Goal: Information Seeking & Learning: Learn about a topic

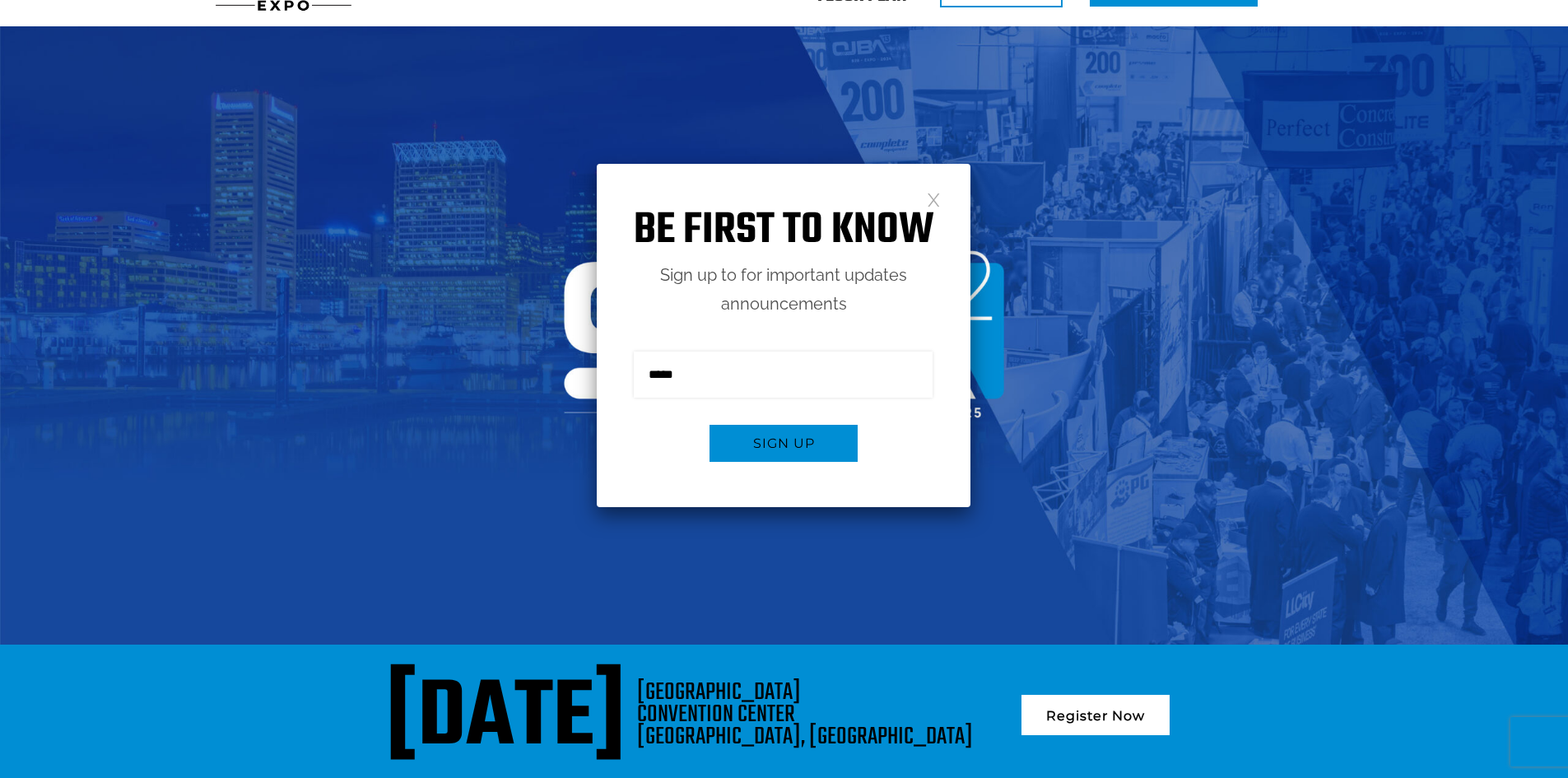
scroll to position [82, 0]
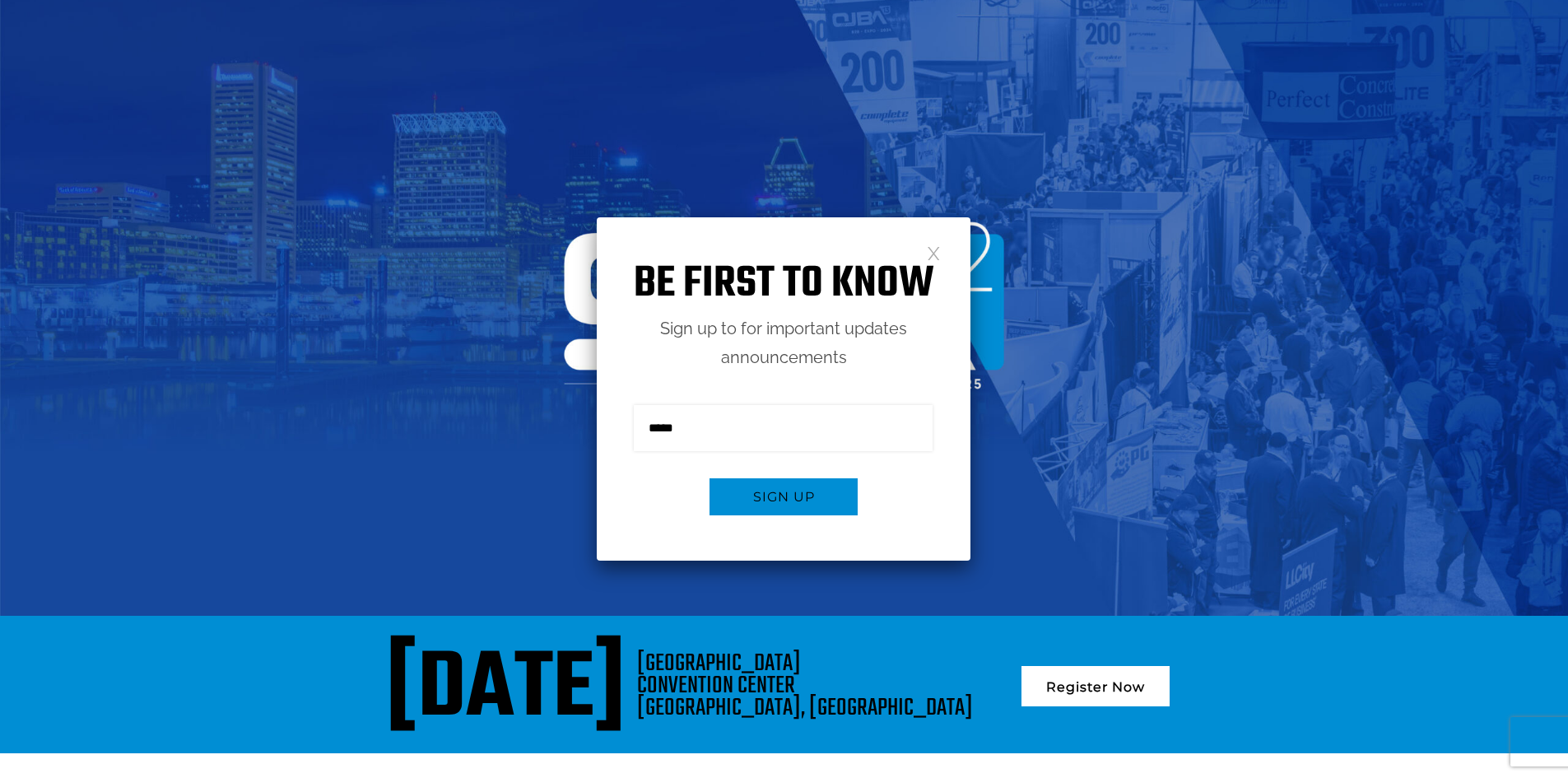
click at [936, 257] on link at bounding box center [934, 252] width 14 height 14
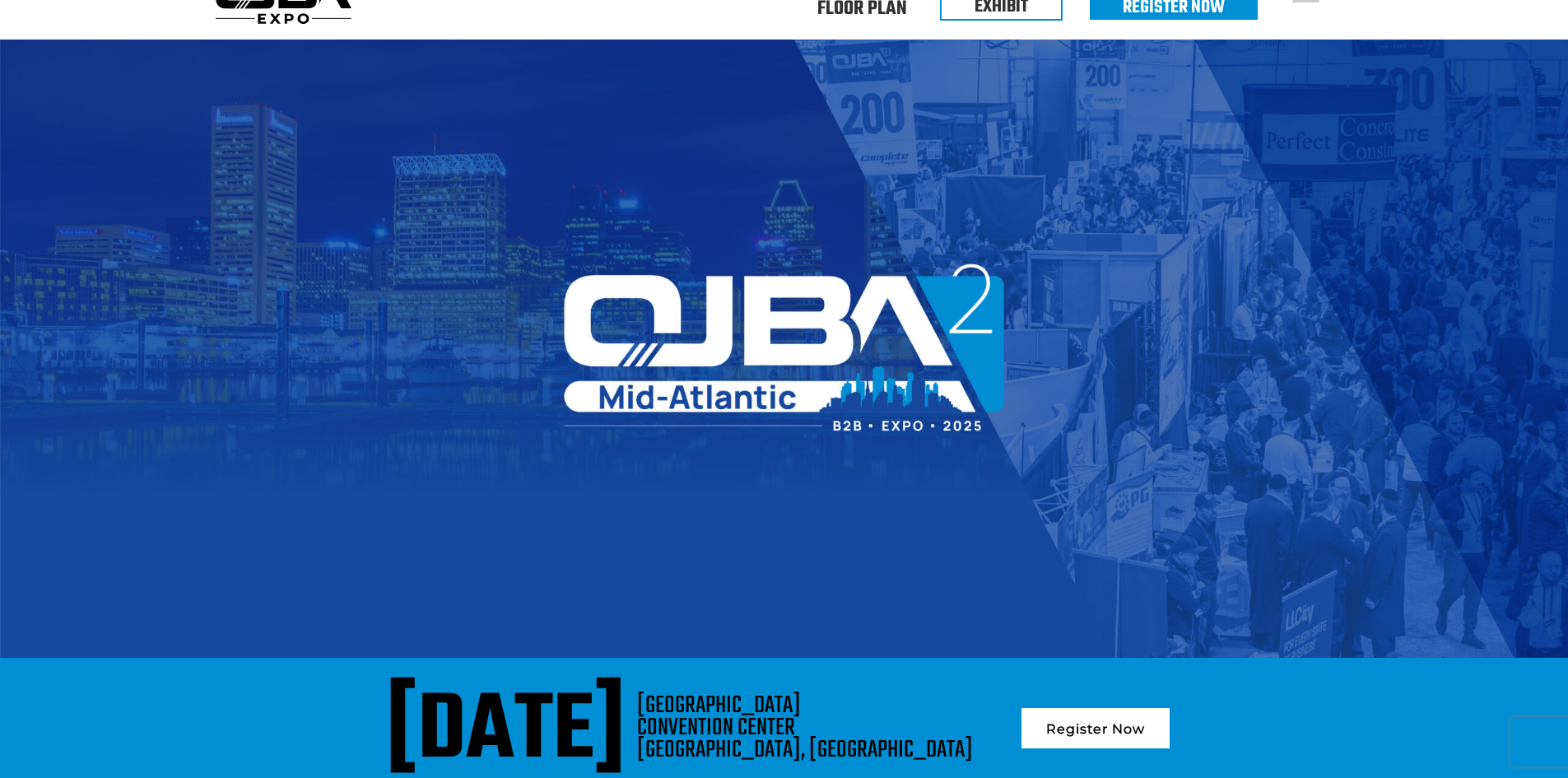
scroll to position [0, 0]
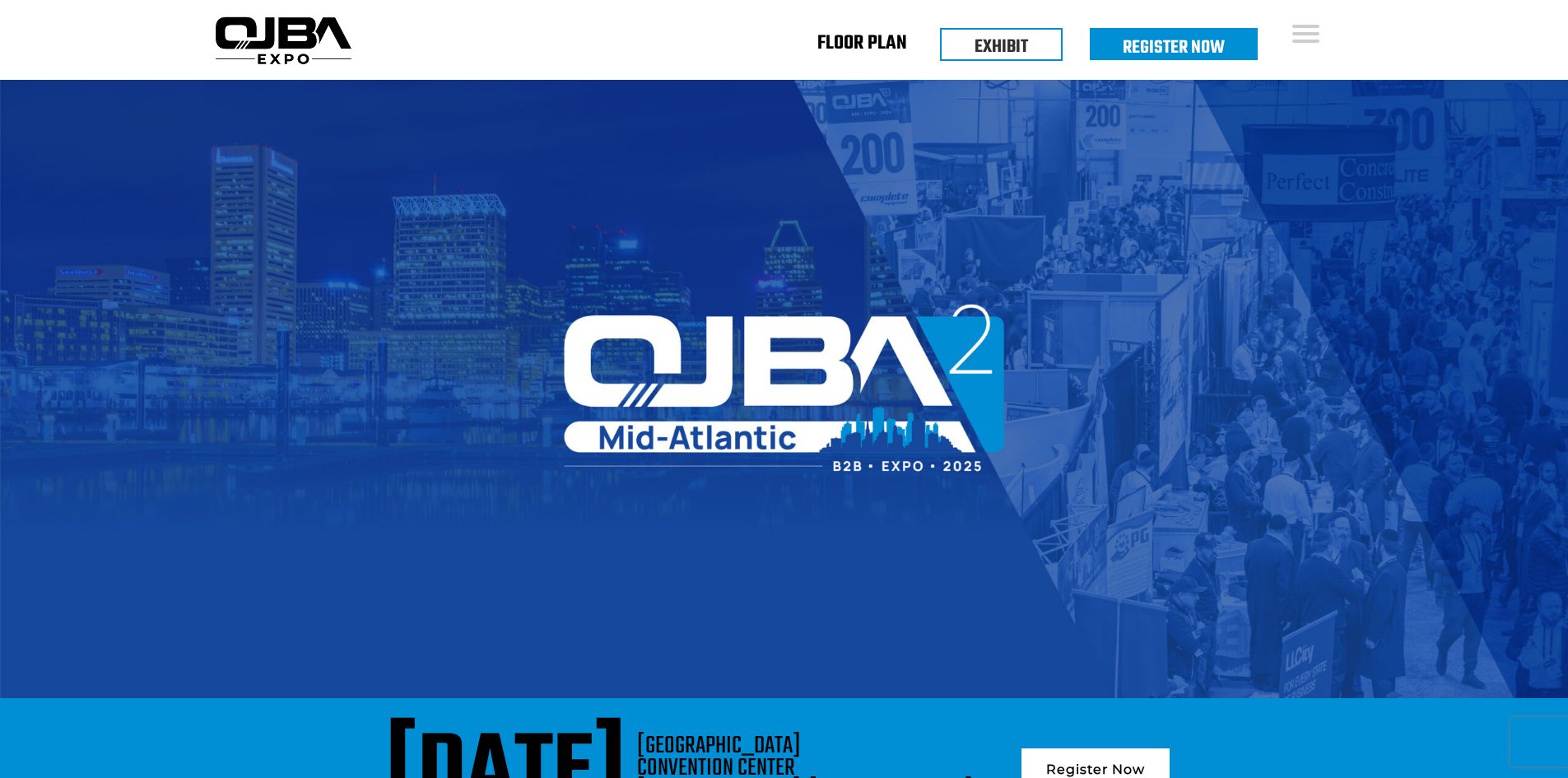
click at [839, 44] on link "Floor Plan" at bounding box center [862, 46] width 90 height 6
click at [1004, 56] on link "EXHIBIT" at bounding box center [1002, 43] width 53 height 28
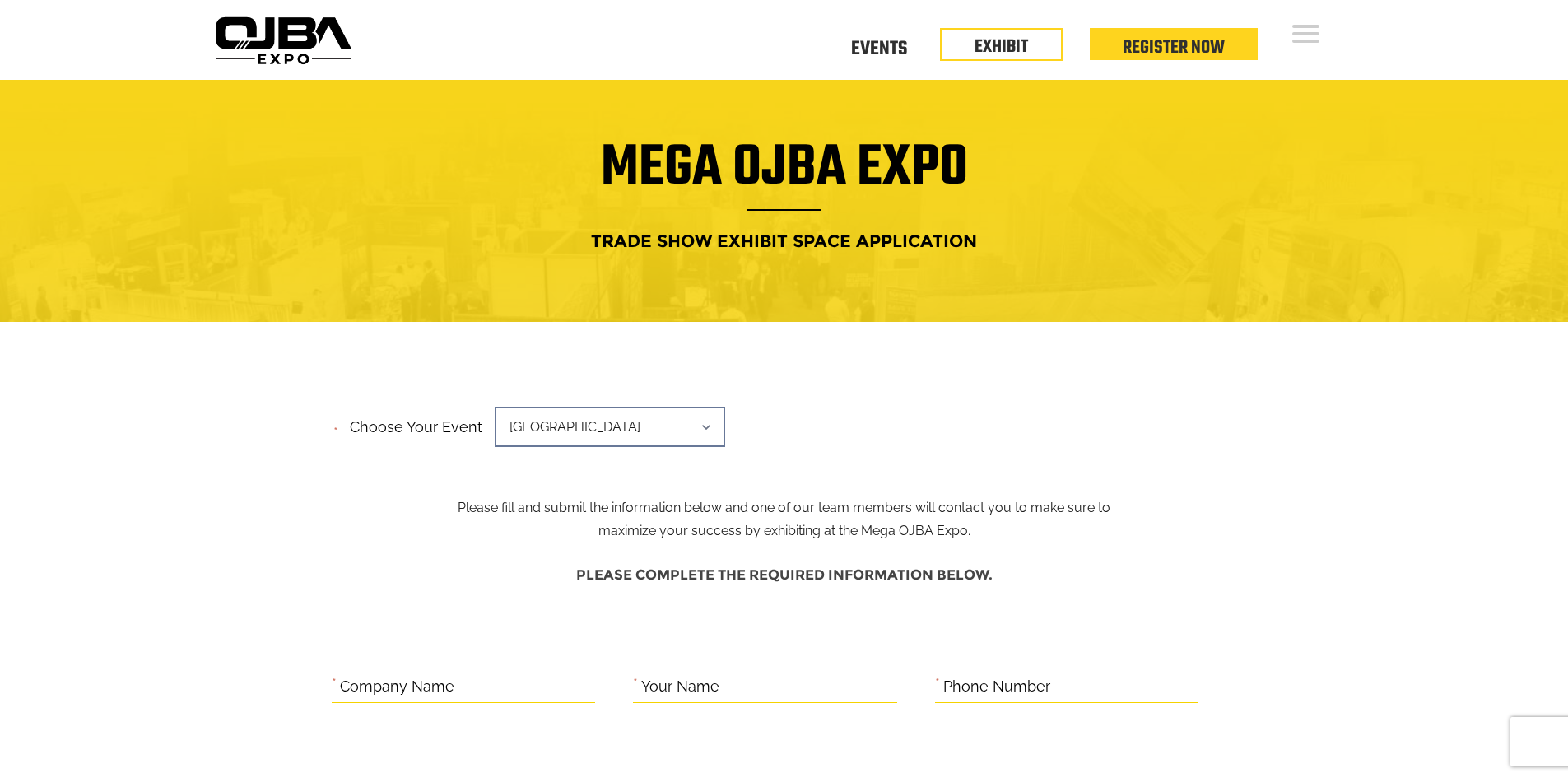
click at [682, 432] on span "[GEOGRAPHIC_DATA]" at bounding box center [609, 426] width 230 height 41
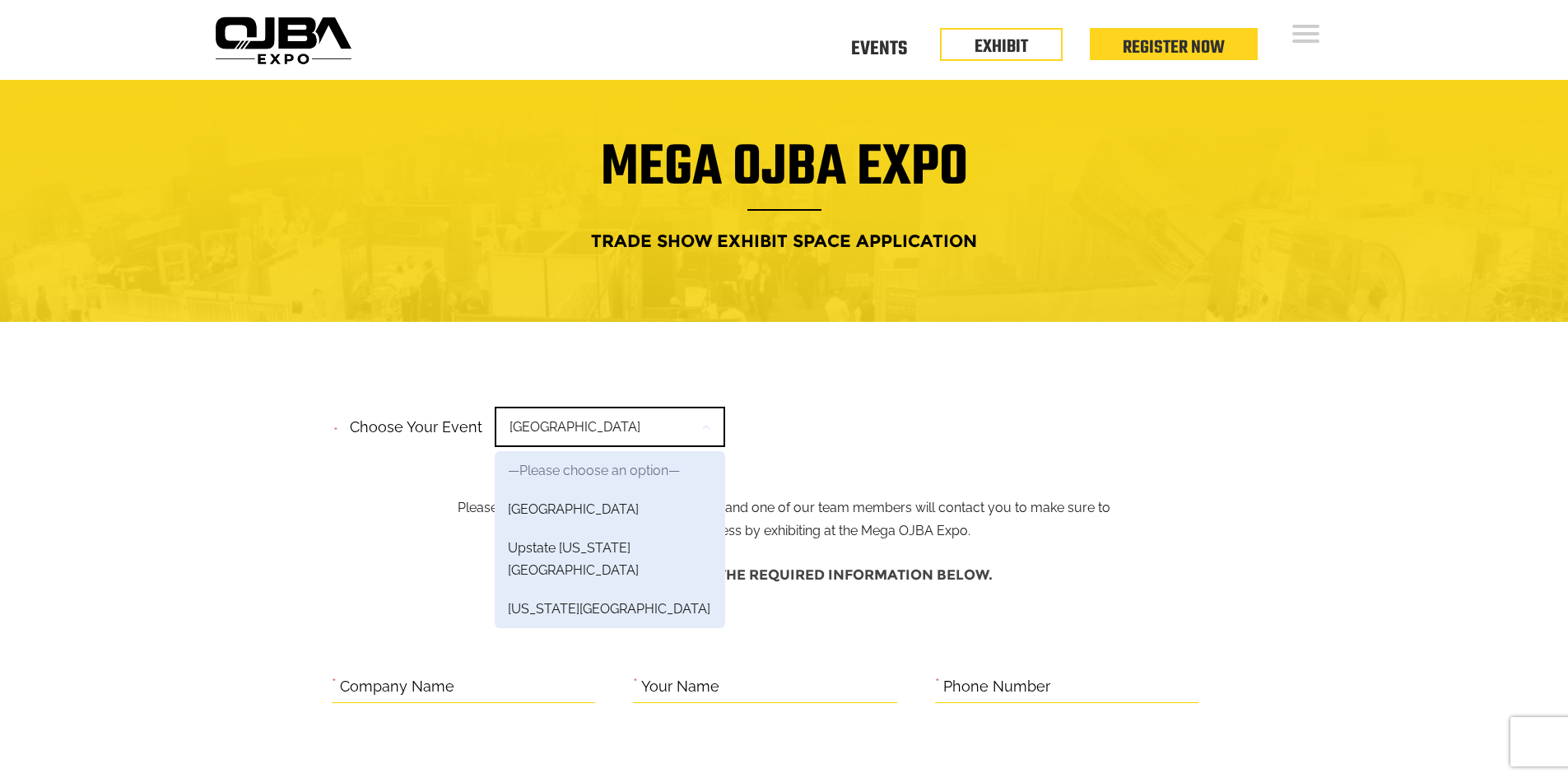
click at [859, 402] on div "**********" at bounding box center [785, 432] width 906 height 62
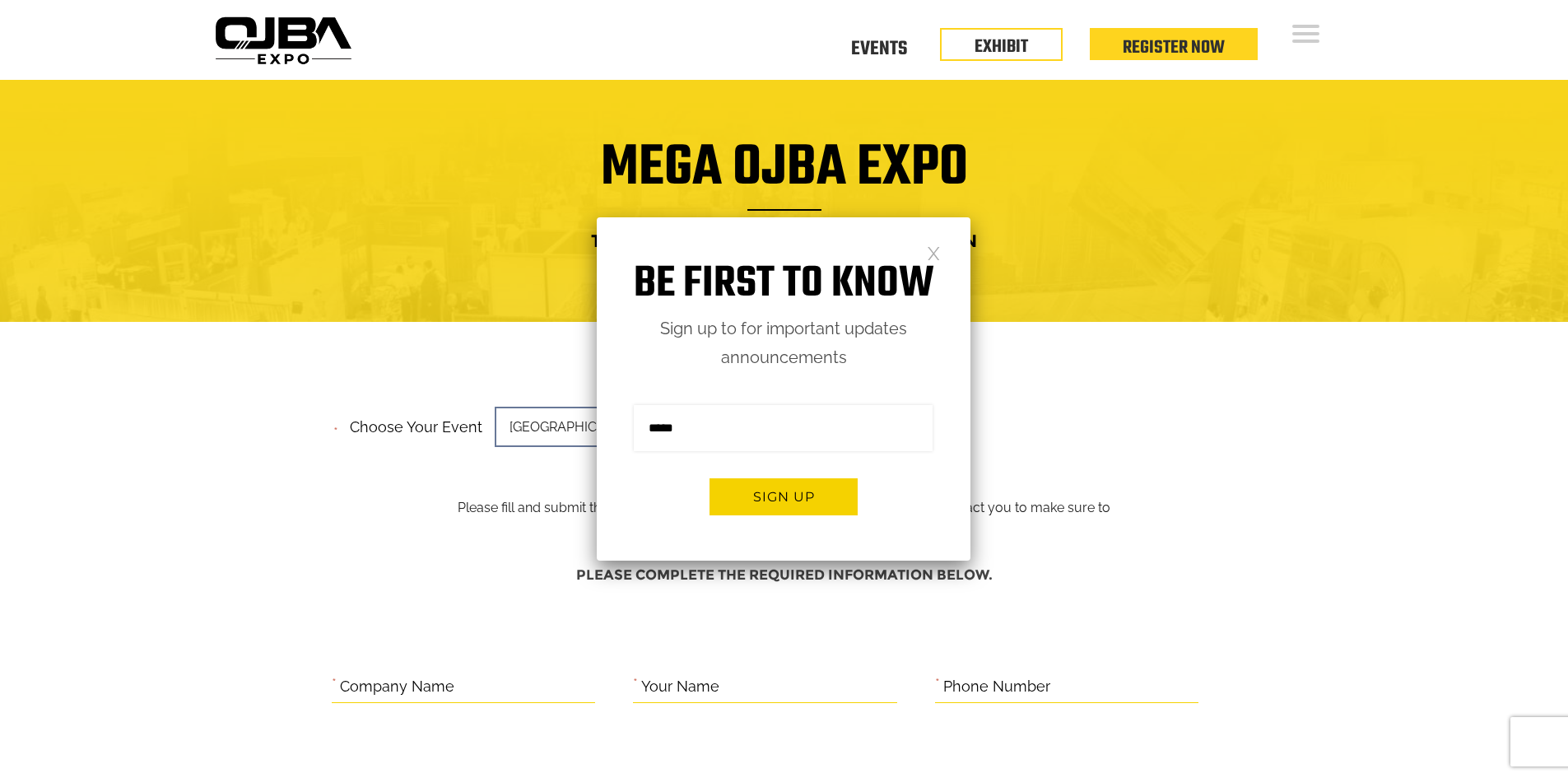
click at [935, 254] on link at bounding box center [934, 252] width 14 height 14
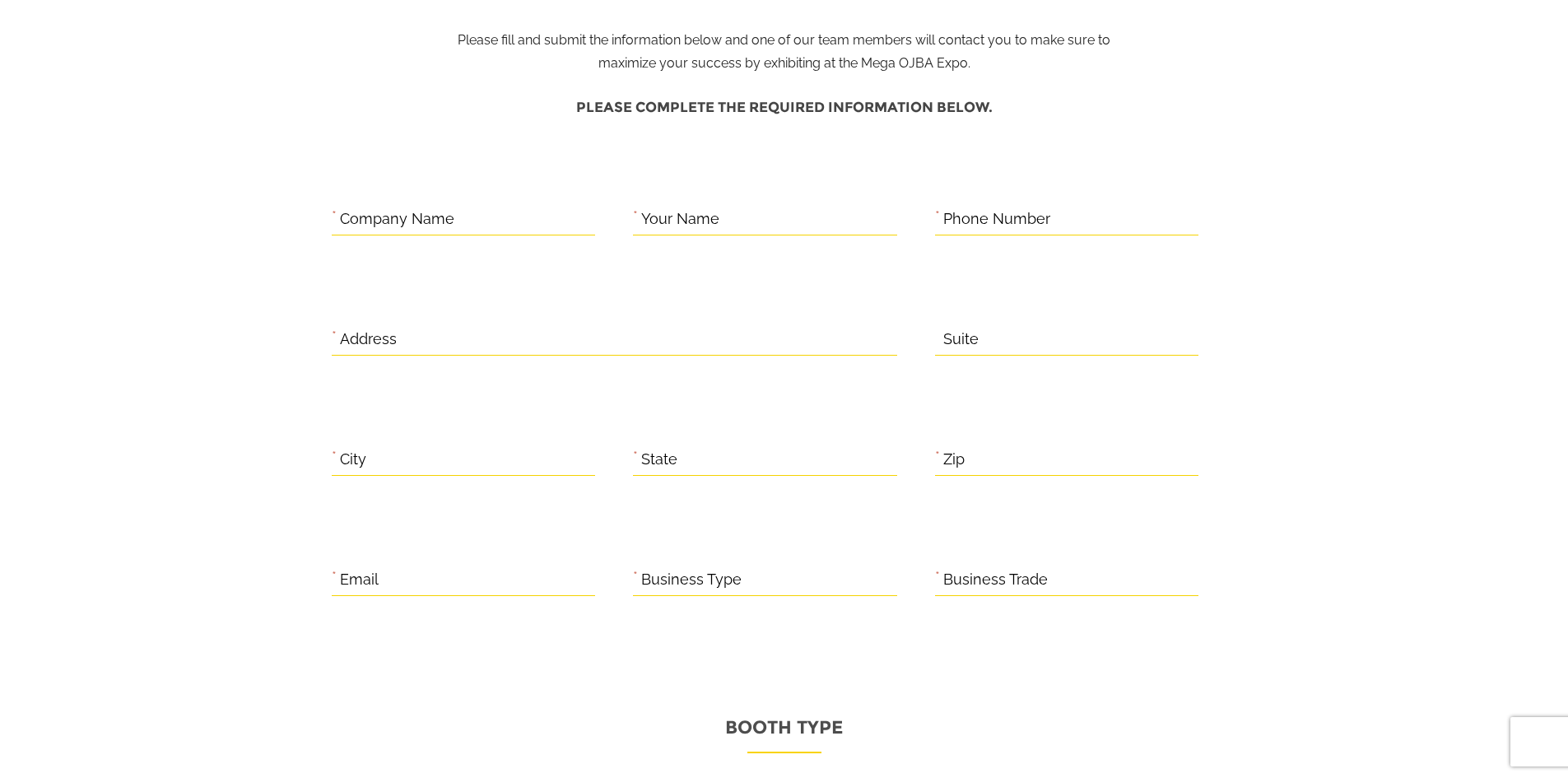
scroll to position [411, 0]
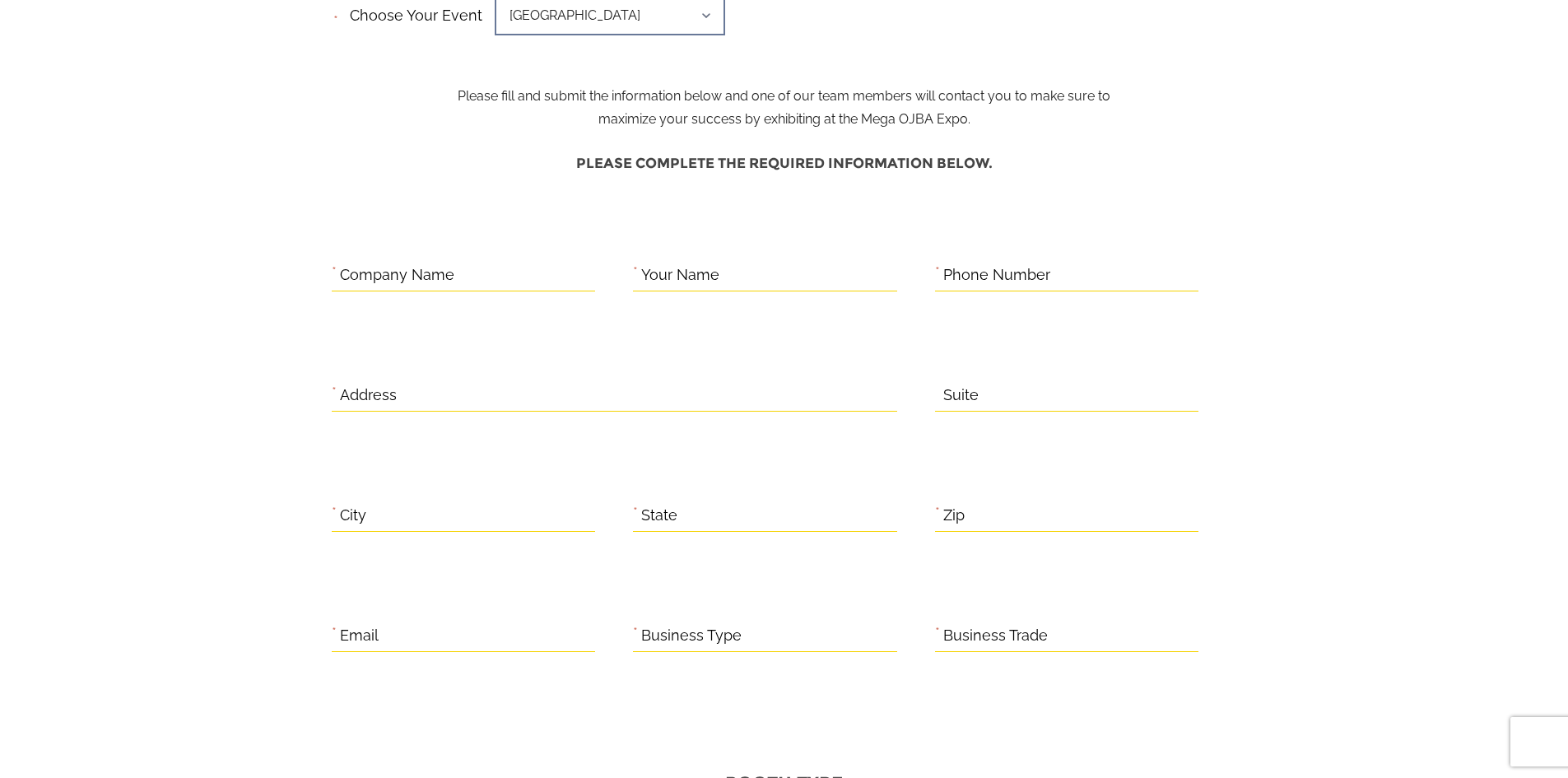
click at [957, 648] on label "Business Trade" at bounding box center [996, 636] width 105 height 26
click at [957, 648] on input "Business Trade" at bounding box center [1067, 636] width 264 height 32
click at [802, 629] on input "Business Type" at bounding box center [764, 636] width 264 height 32
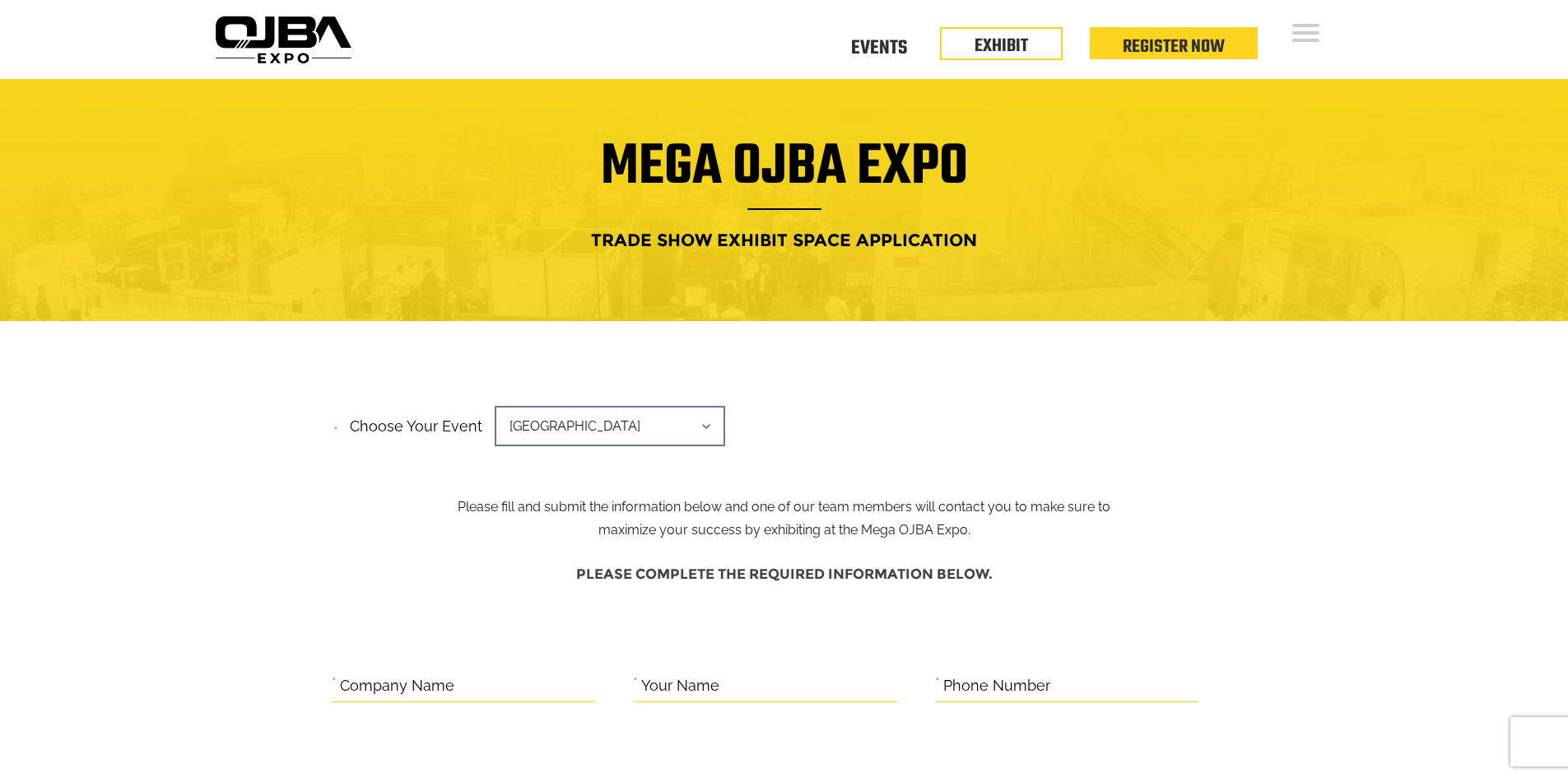
scroll to position [0, 0]
click at [880, 49] on link "Events" at bounding box center [879, 46] width 56 height 6
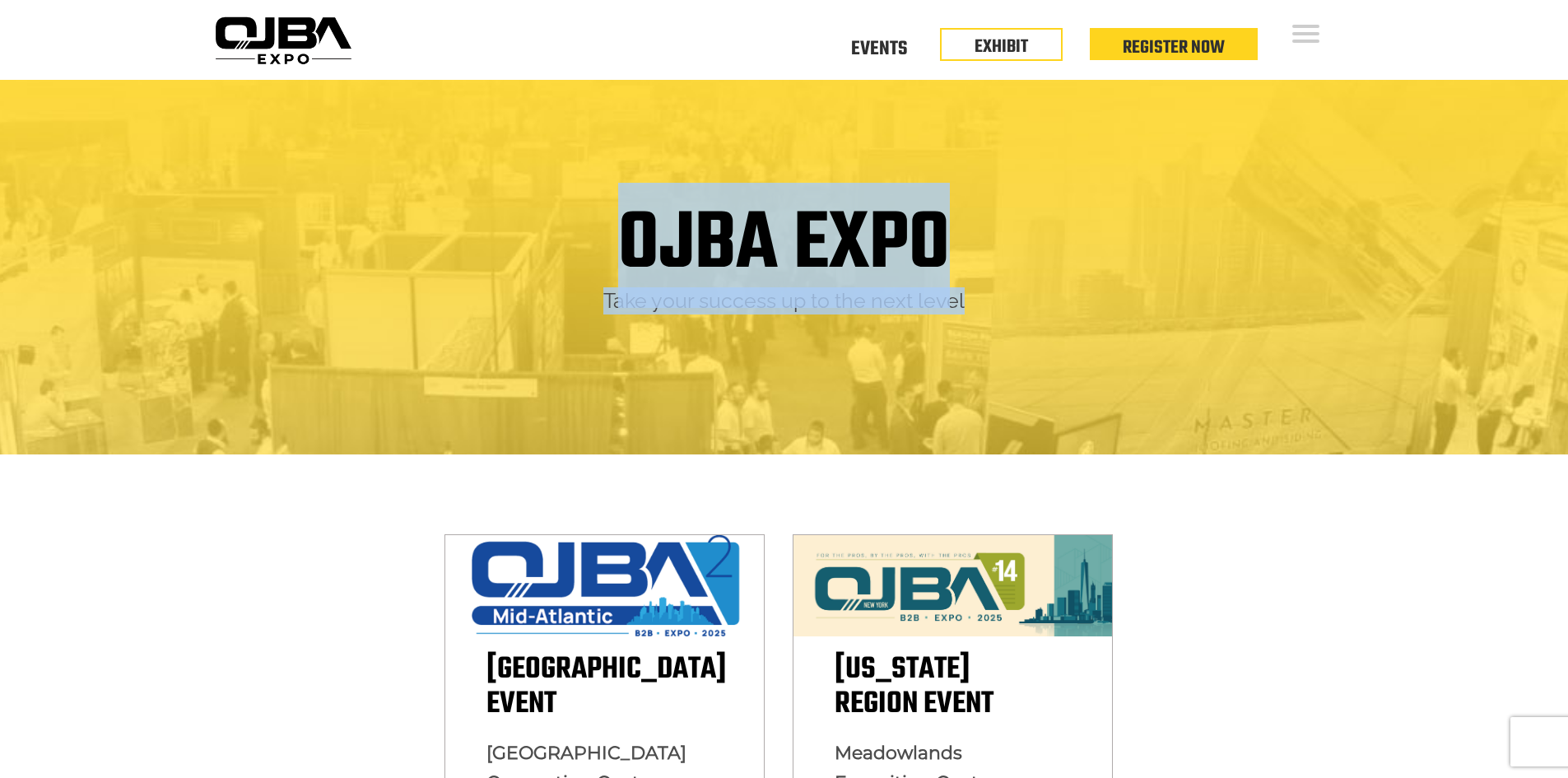
drag, startPoint x: 621, startPoint y: 234, endPoint x: 971, endPoint y: 298, distance: 355.8
click at [971, 298] on div "OJBA EXPO Take your success up to the next level" at bounding box center [784, 259] width 1128 height 111
click at [881, 247] on h1 "OJBA EXPO" at bounding box center [784, 245] width 332 height 84
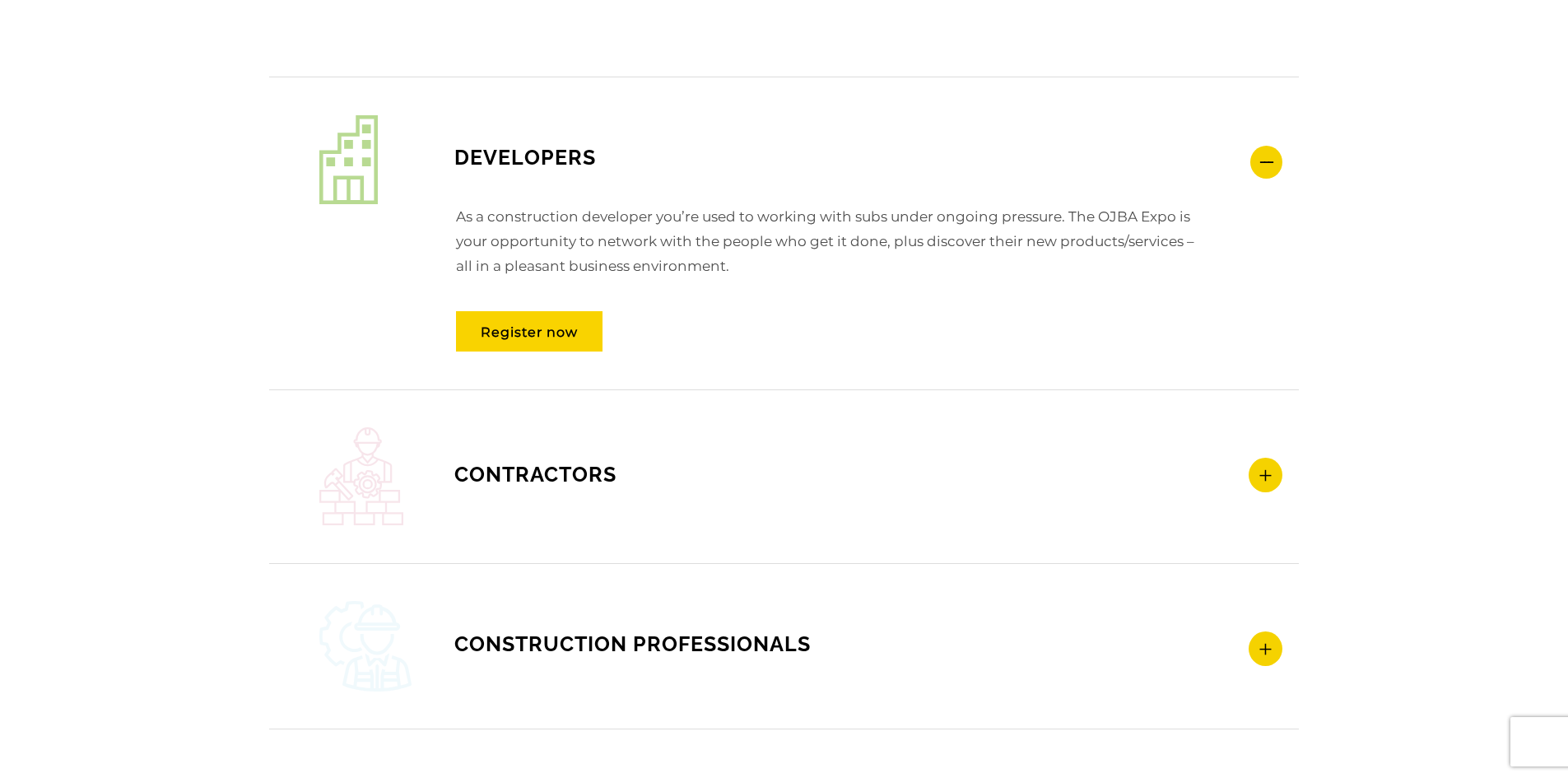
scroll to position [2222, 0]
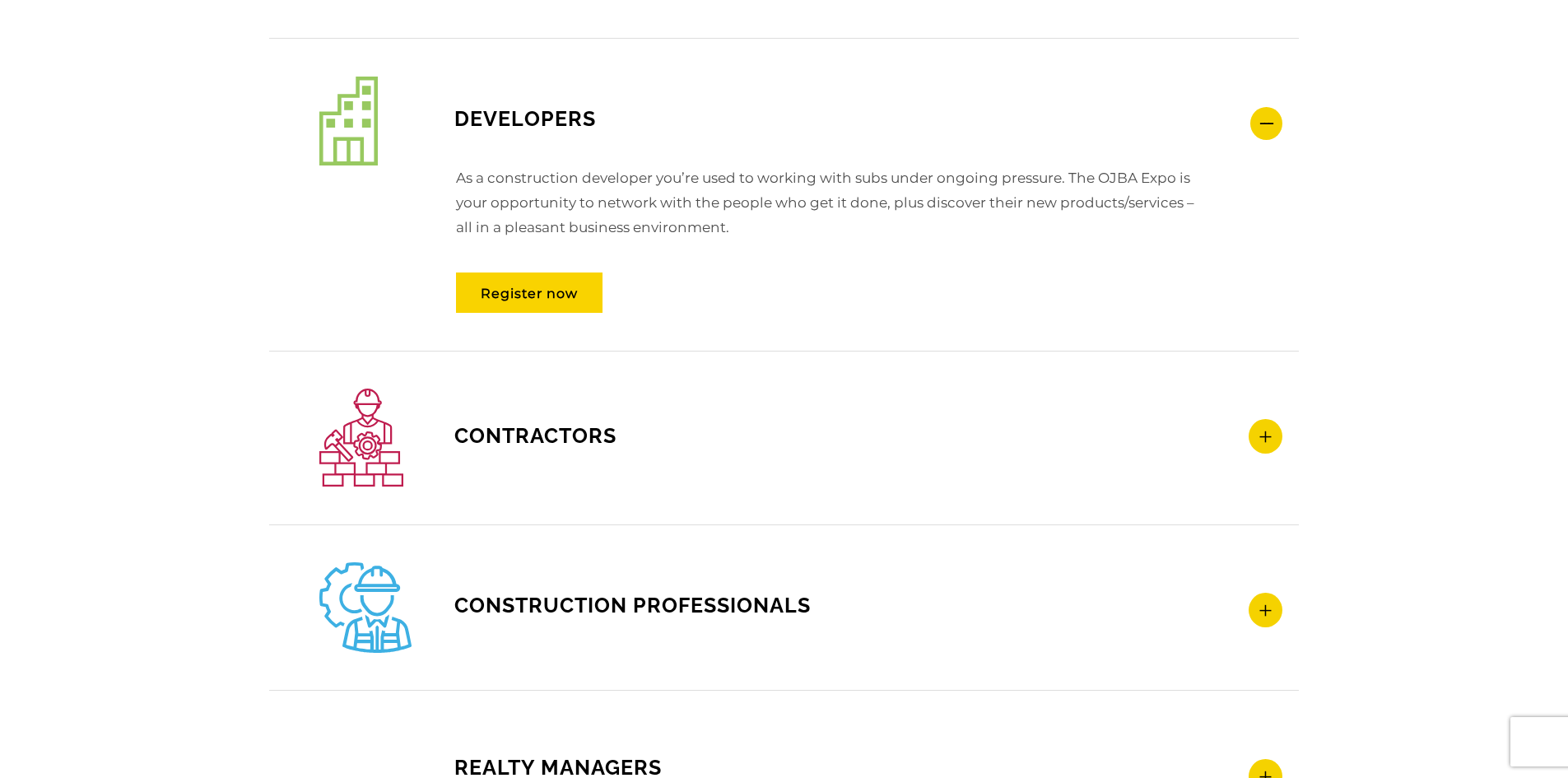
click at [1263, 433] on icon at bounding box center [1265, 436] width 34 height 35
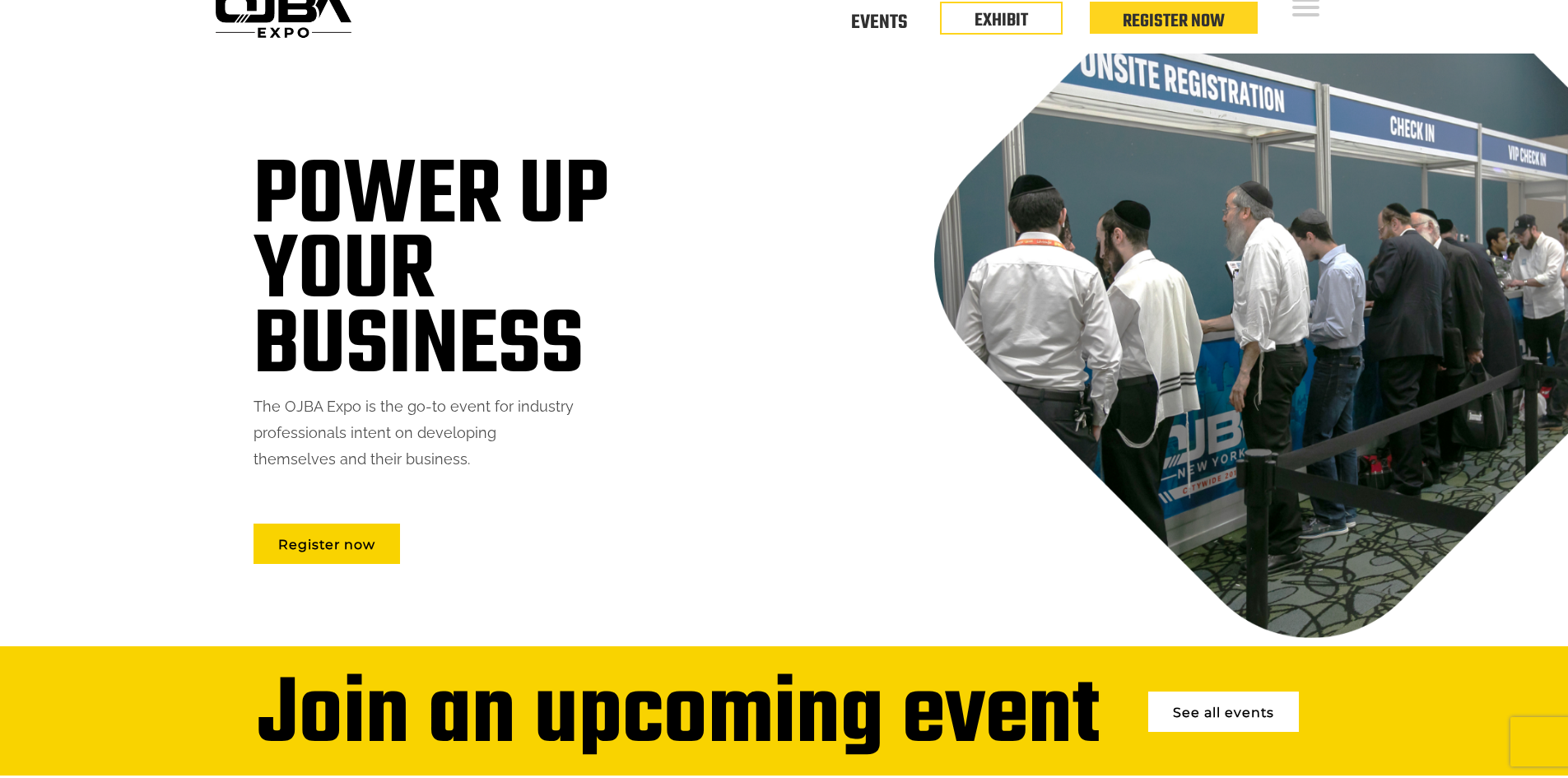
scroll to position [0, 0]
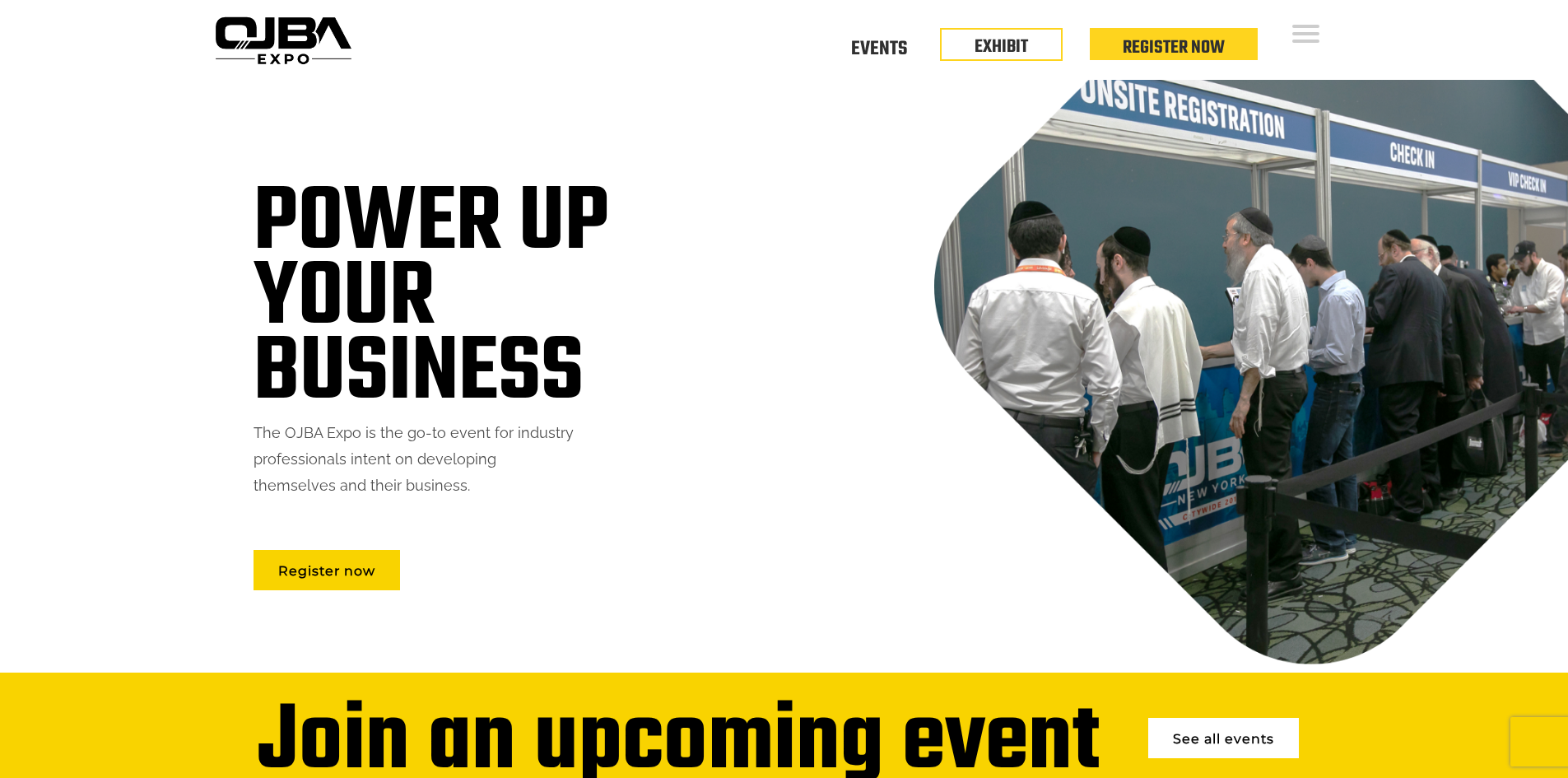
drag, startPoint x: 263, startPoint y: 210, endPoint x: 544, endPoint y: 494, distance: 399.5
click at [544, 494] on div "Power up your business The OJBA Expo is the go-to event for industry profession…" at bounding box center [414, 377] width 389 height 593
drag, startPoint x: 345, startPoint y: 184, endPoint x: 475, endPoint y: 108, distance: 150.6
click at [475, 108] on div "Power up your business The OJBA Expo is the go-to event for industry profession…" at bounding box center [414, 377] width 389 height 593
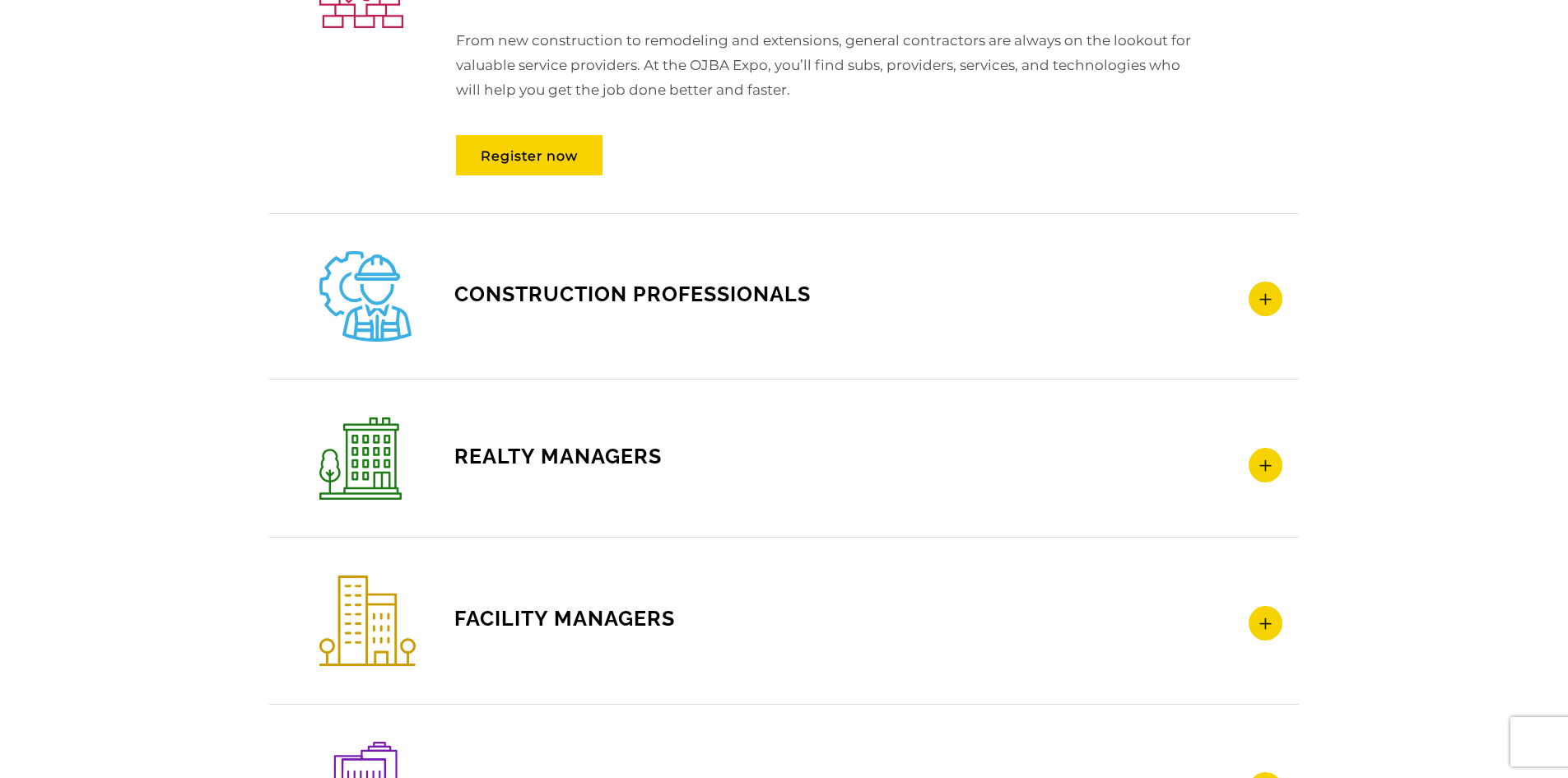
scroll to position [2762, 0]
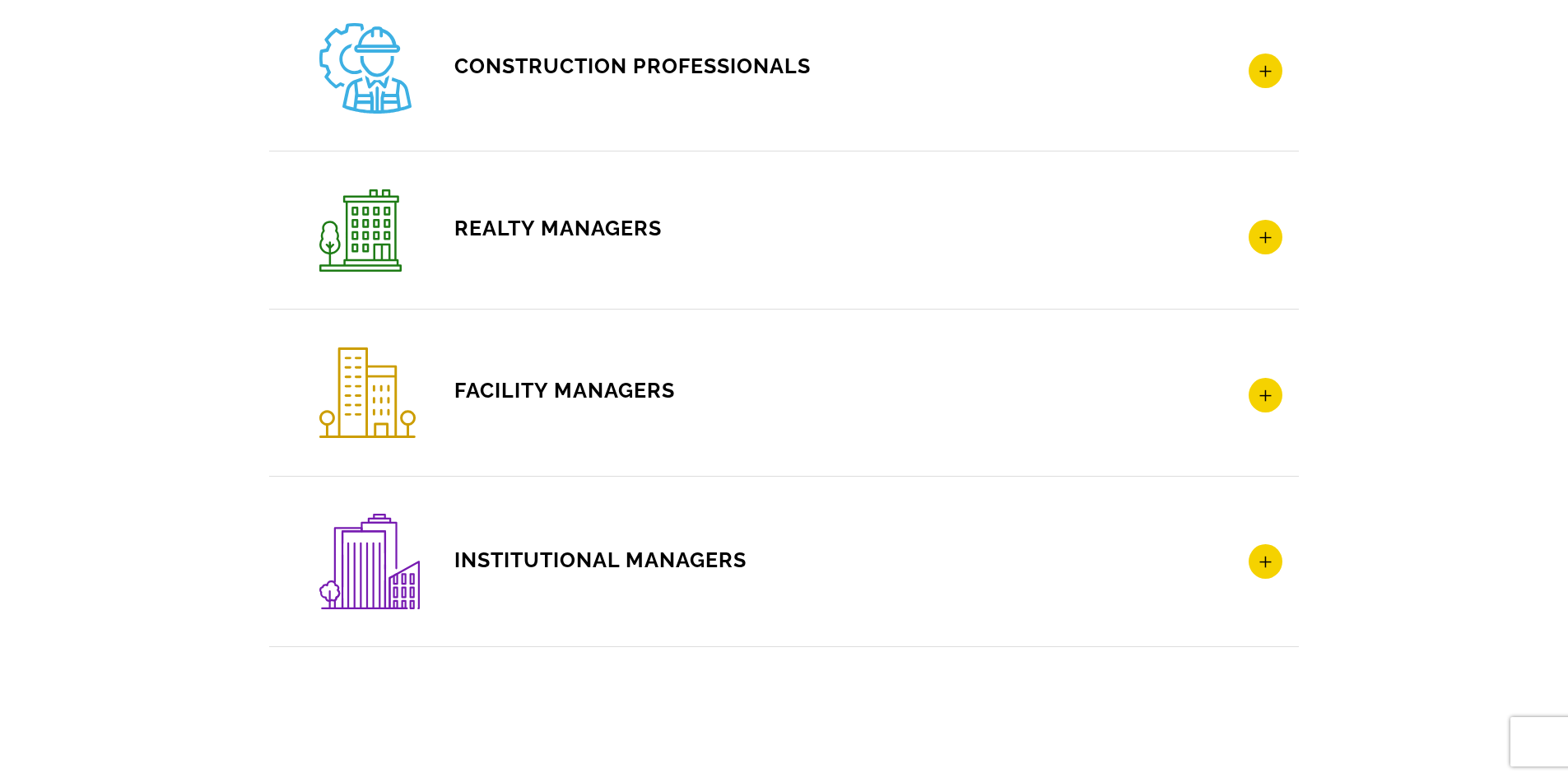
click at [1249, 239] on icon at bounding box center [1265, 236] width 34 height 35
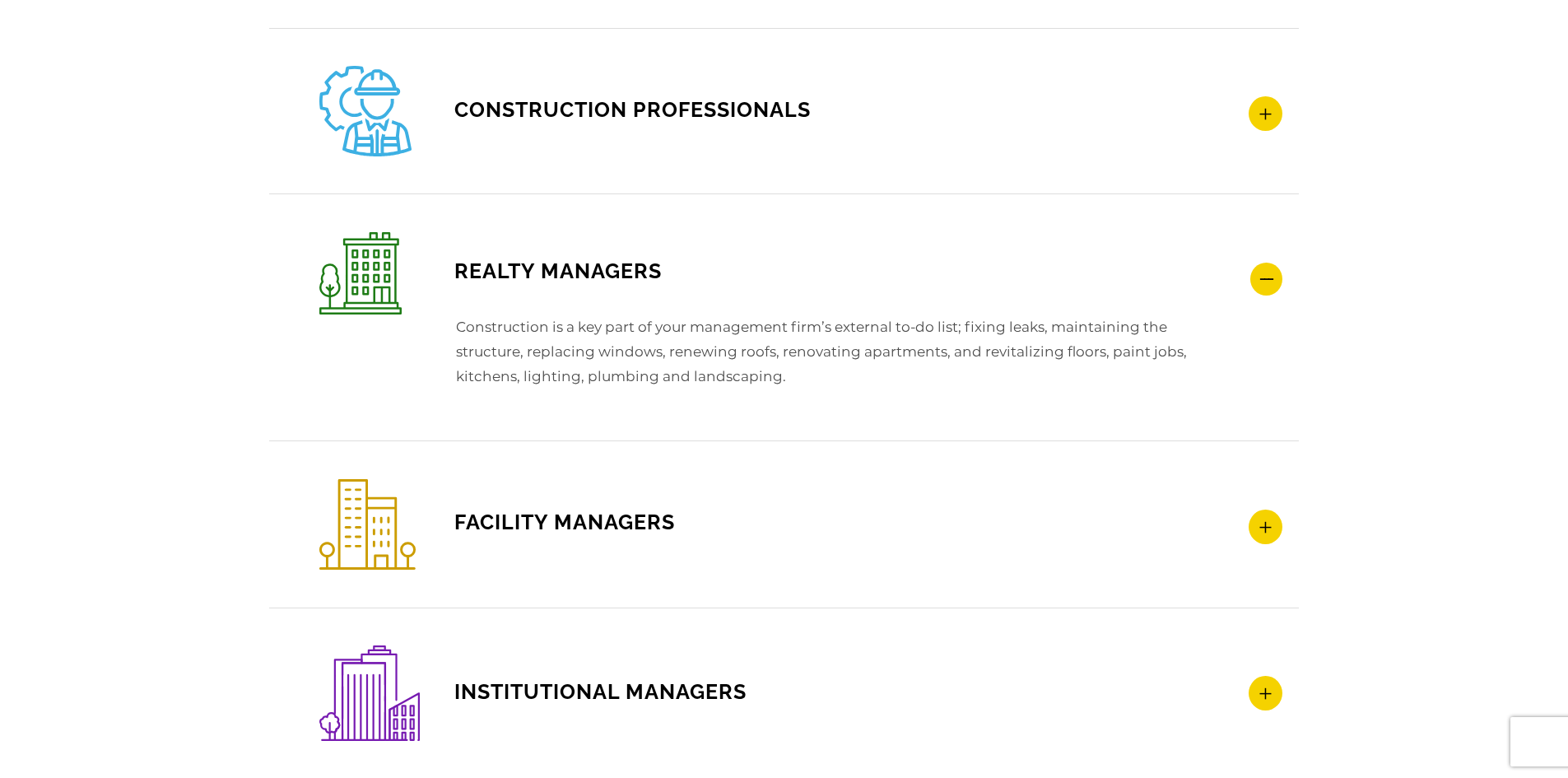
scroll to position [2615, 0]
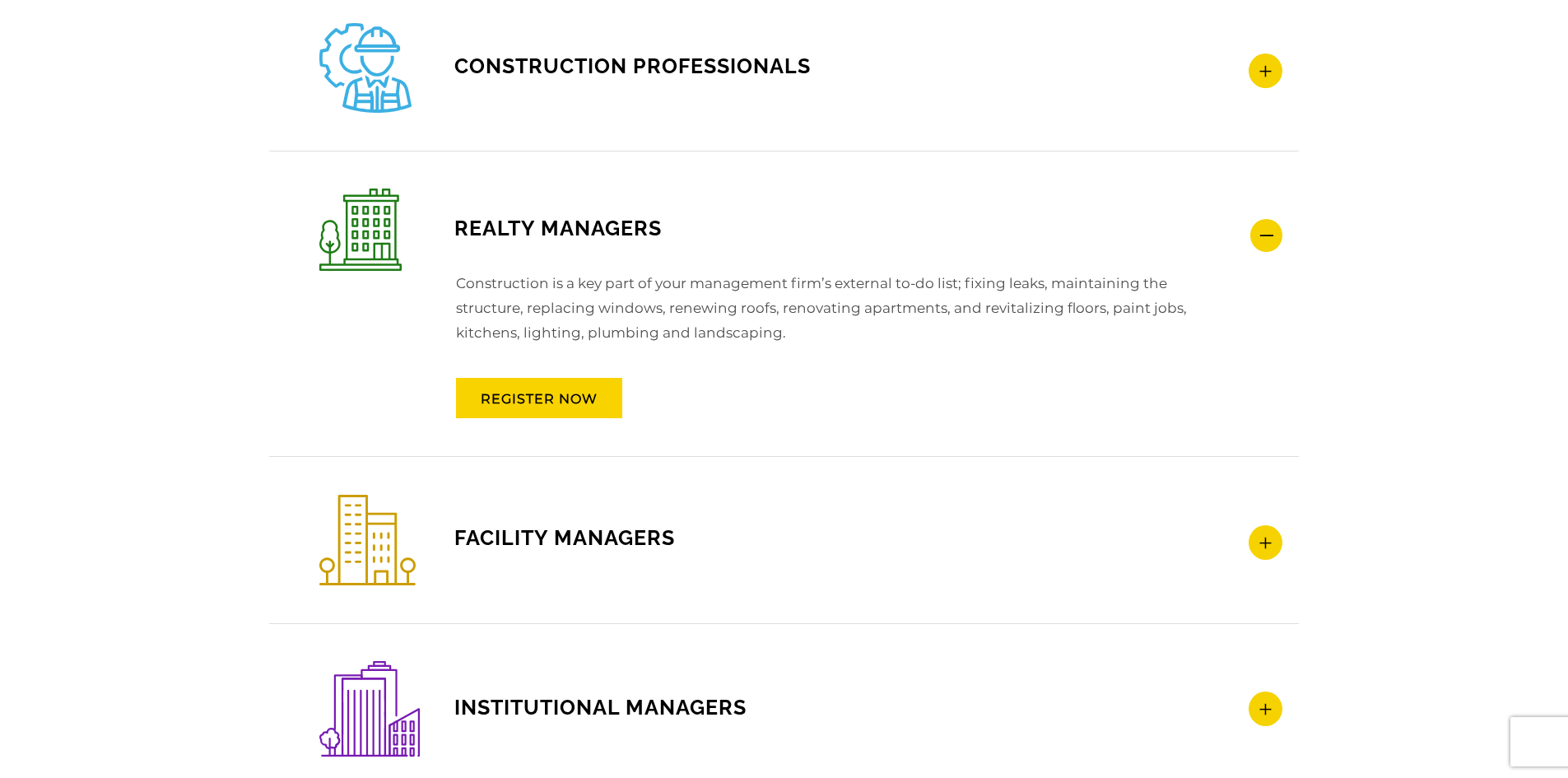
click at [1256, 534] on icon at bounding box center [1265, 542] width 34 height 35
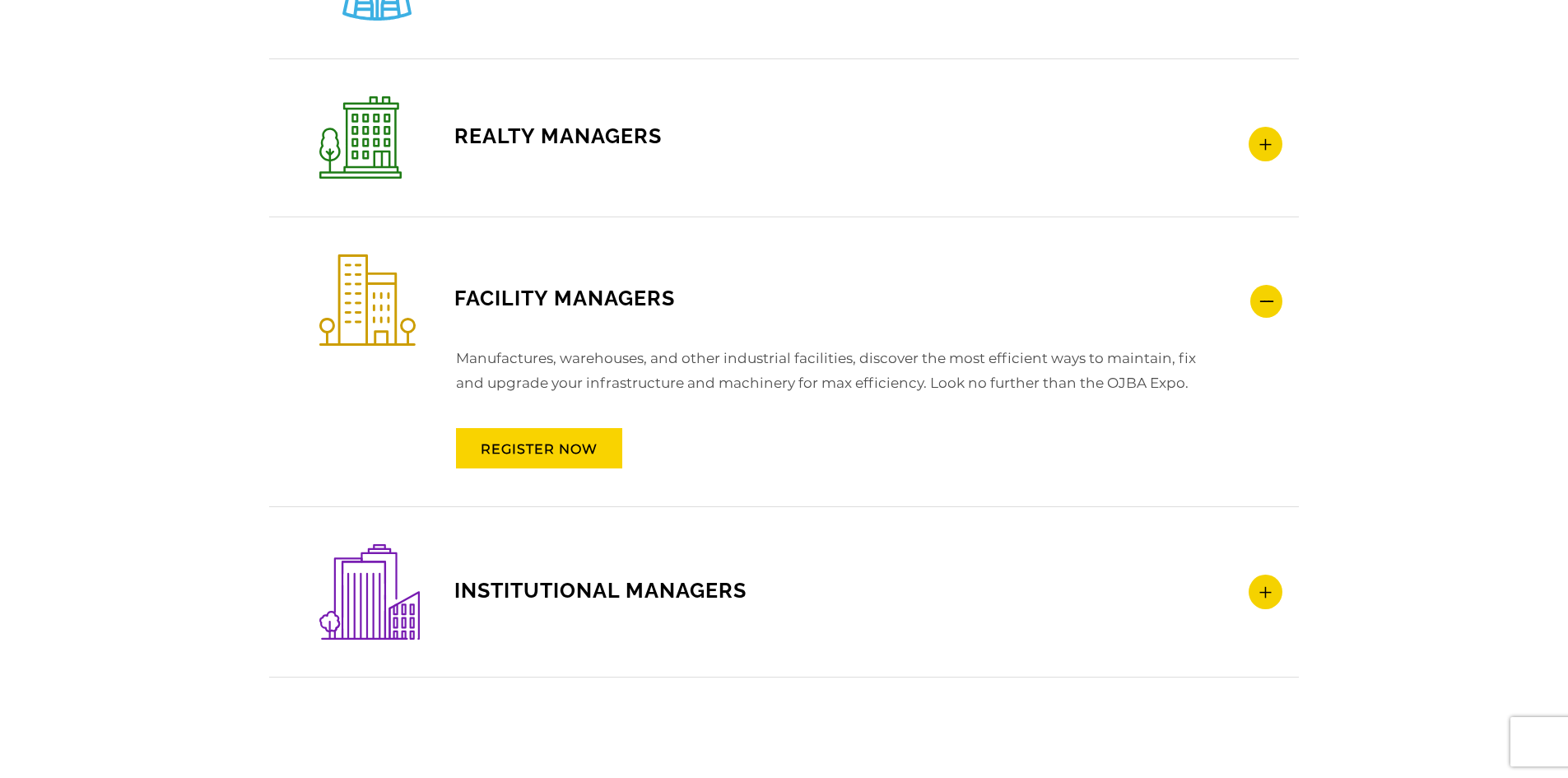
scroll to position [2944, 0]
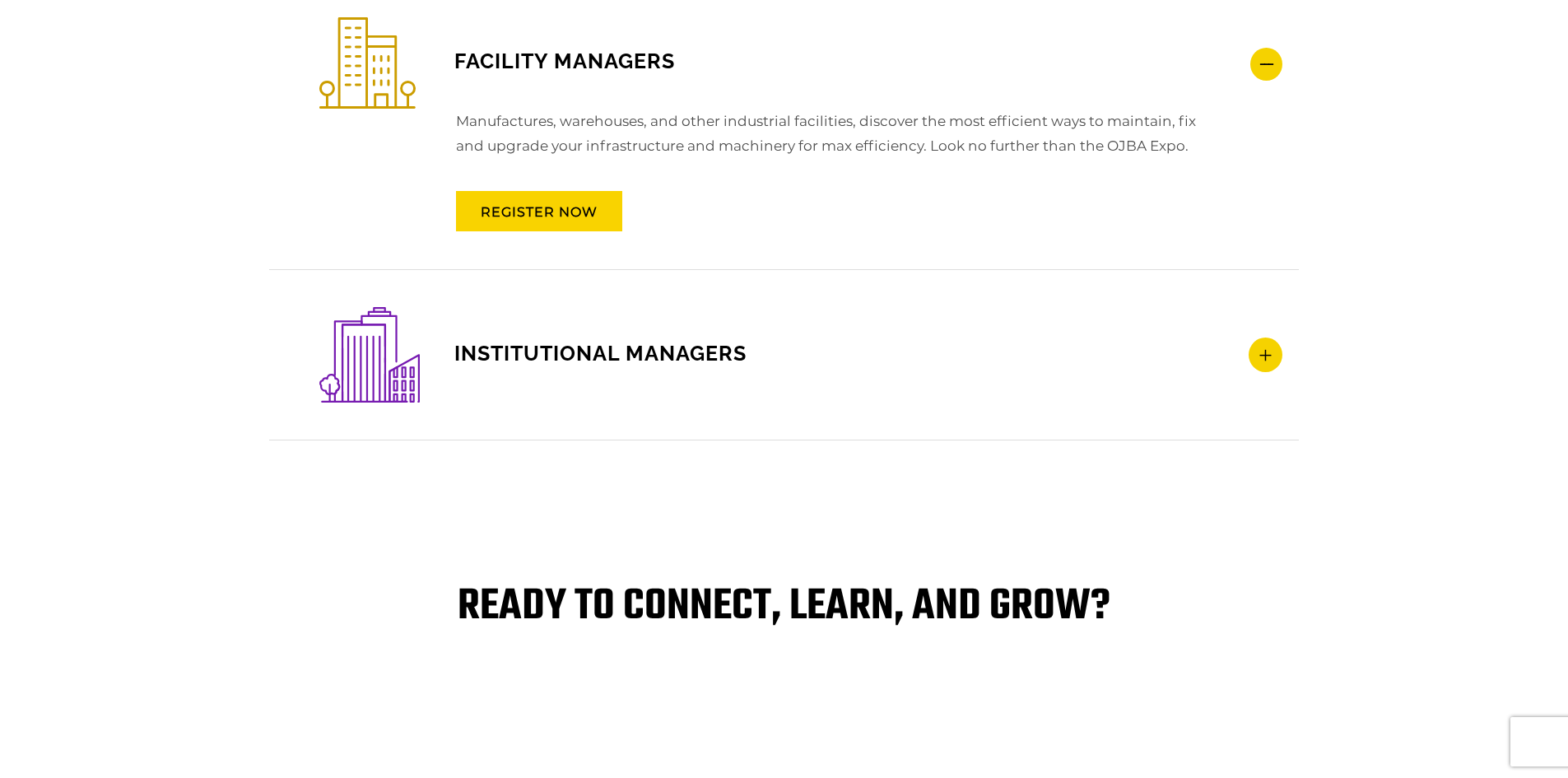
click at [1271, 372] on h4 "INSTITUTIONAL MANAGERS" at bounding box center [801, 355] width 963 height 96
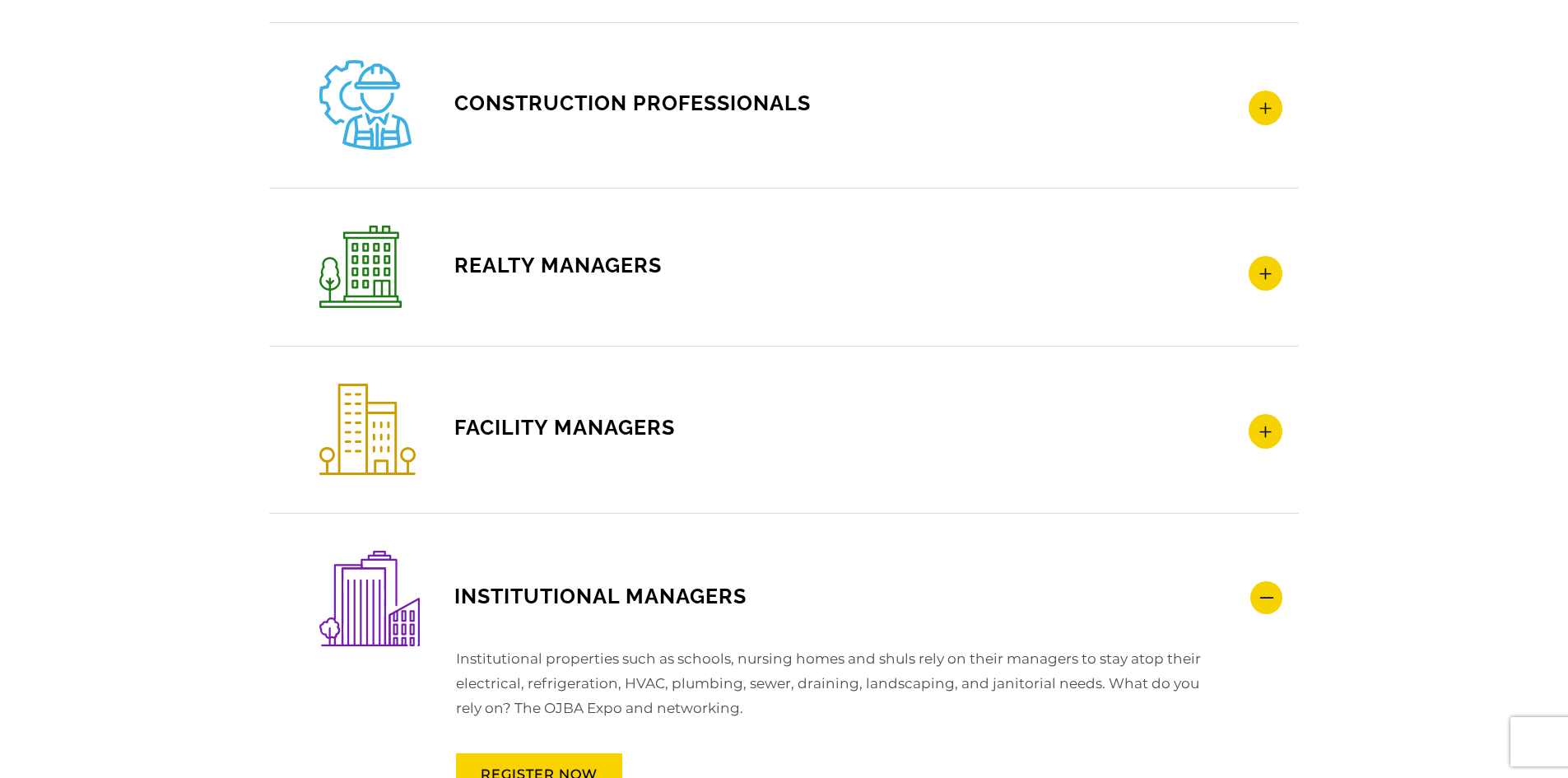
scroll to position [2533, 0]
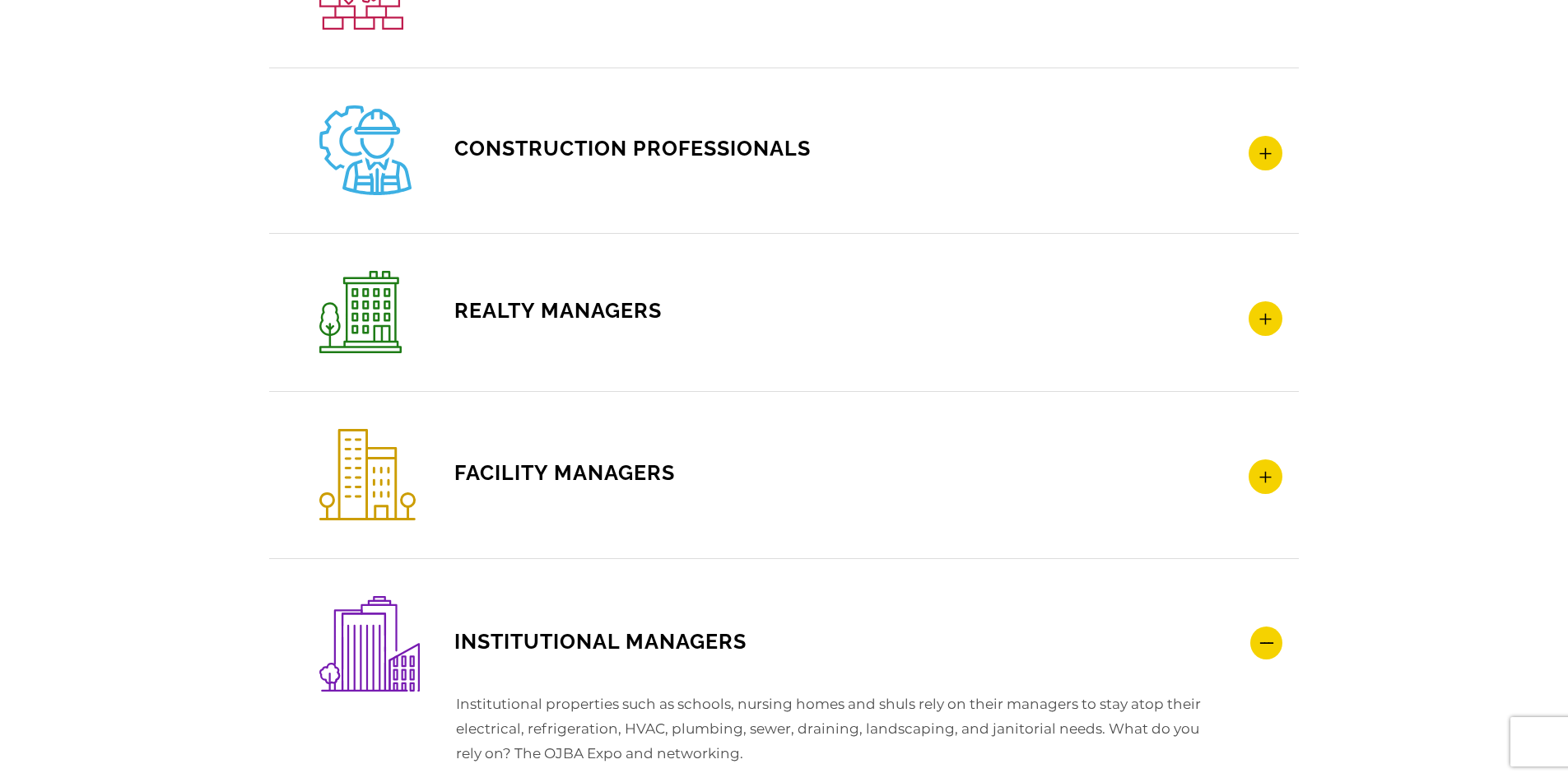
click at [1264, 489] on icon at bounding box center [1265, 476] width 34 height 35
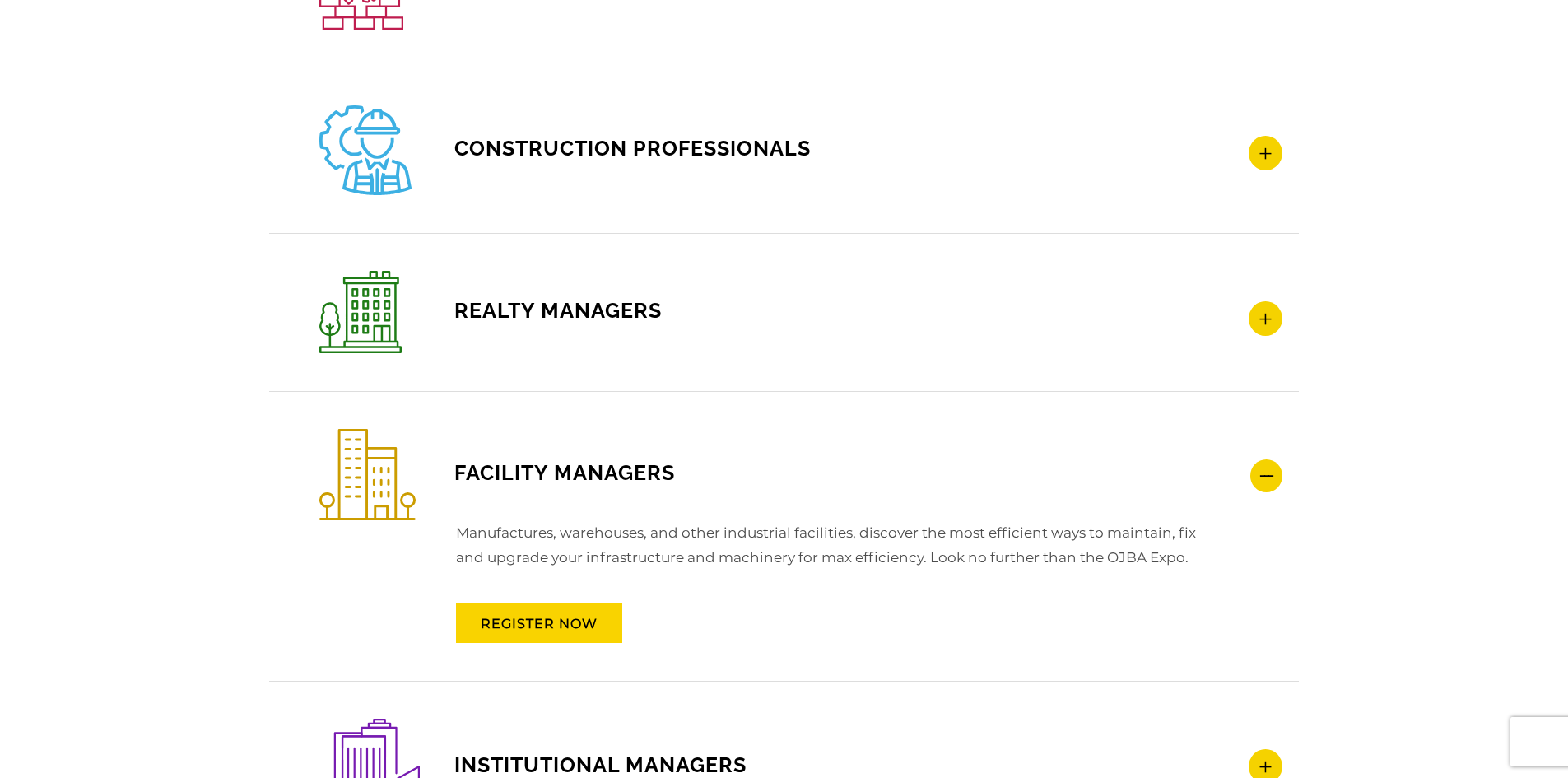
click at [1264, 309] on icon at bounding box center [1265, 318] width 34 height 35
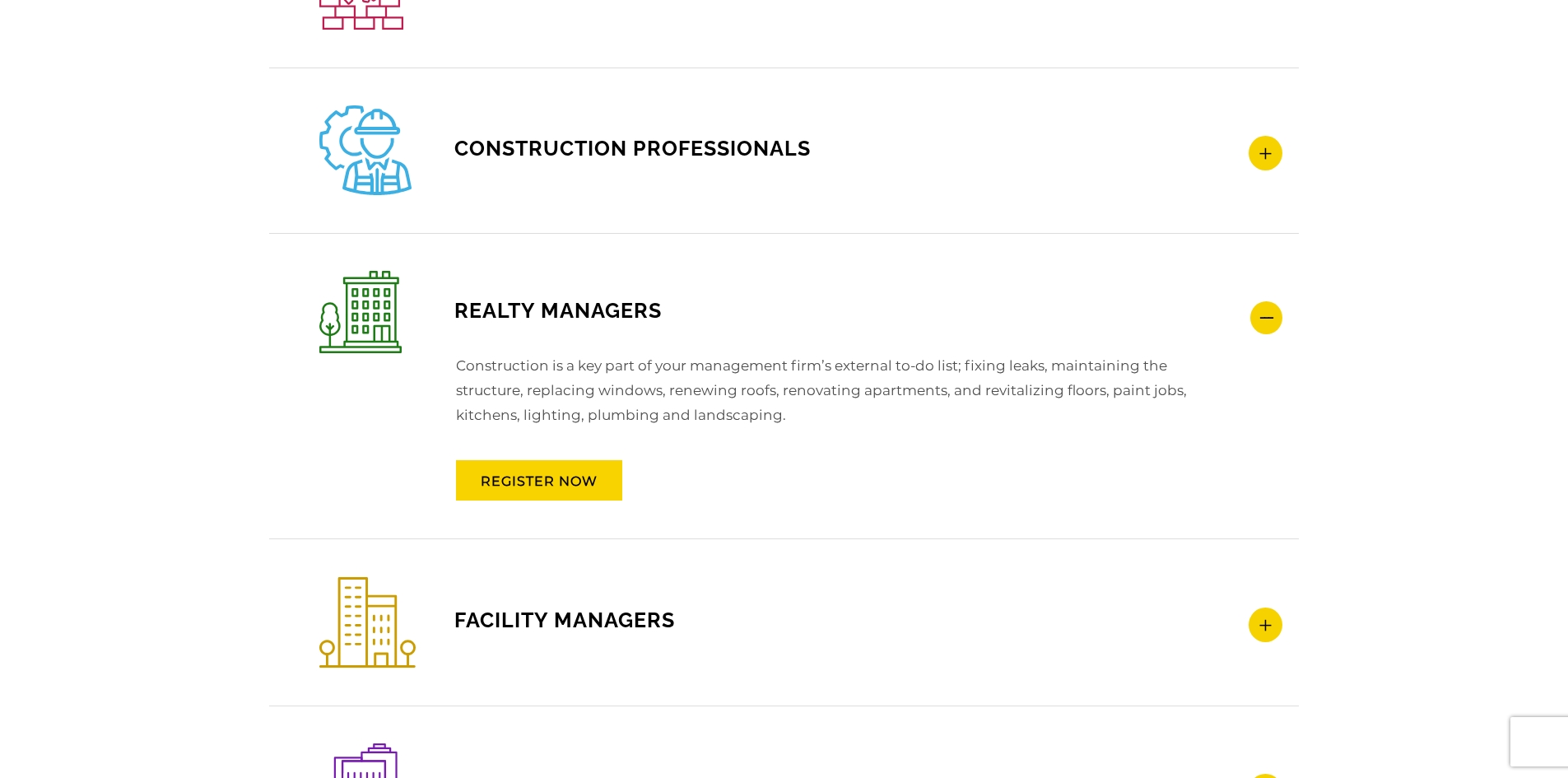
click at [1263, 160] on icon at bounding box center [1265, 152] width 34 height 35
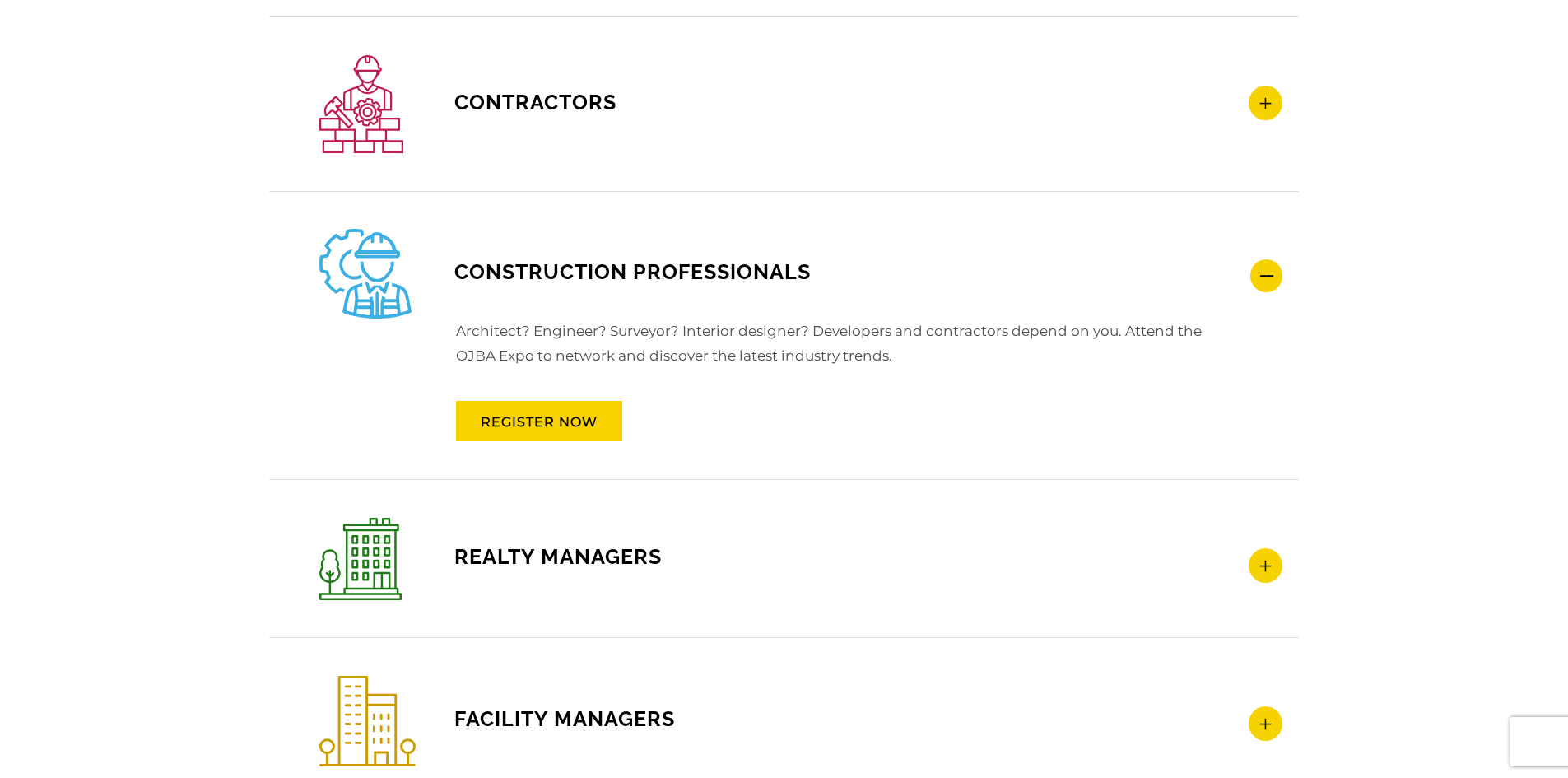
scroll to position [2203, 0]
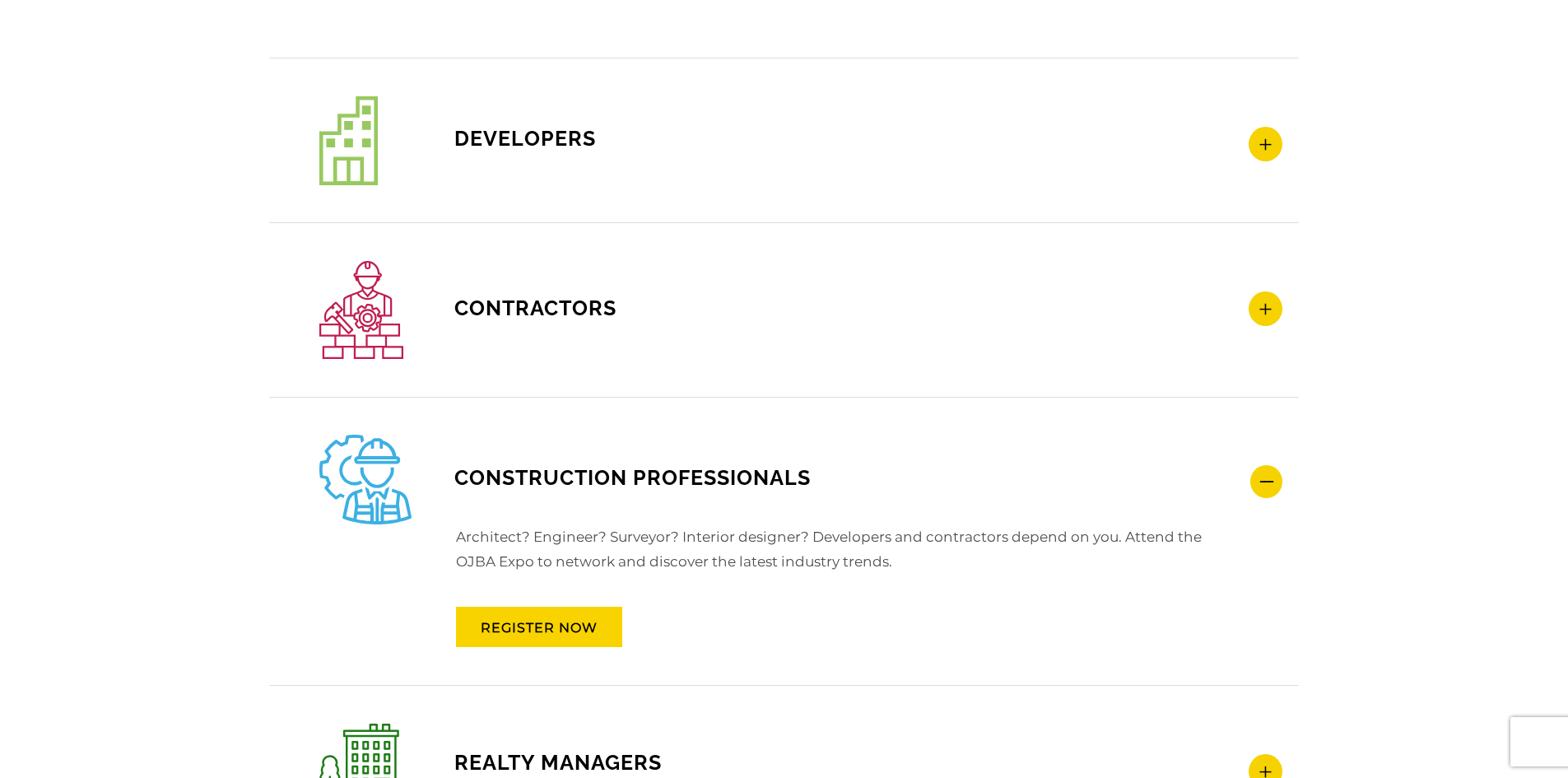
click at [1250, 299] on h4 "Contractors" at bounding box center [801, 309] width 963 height 98
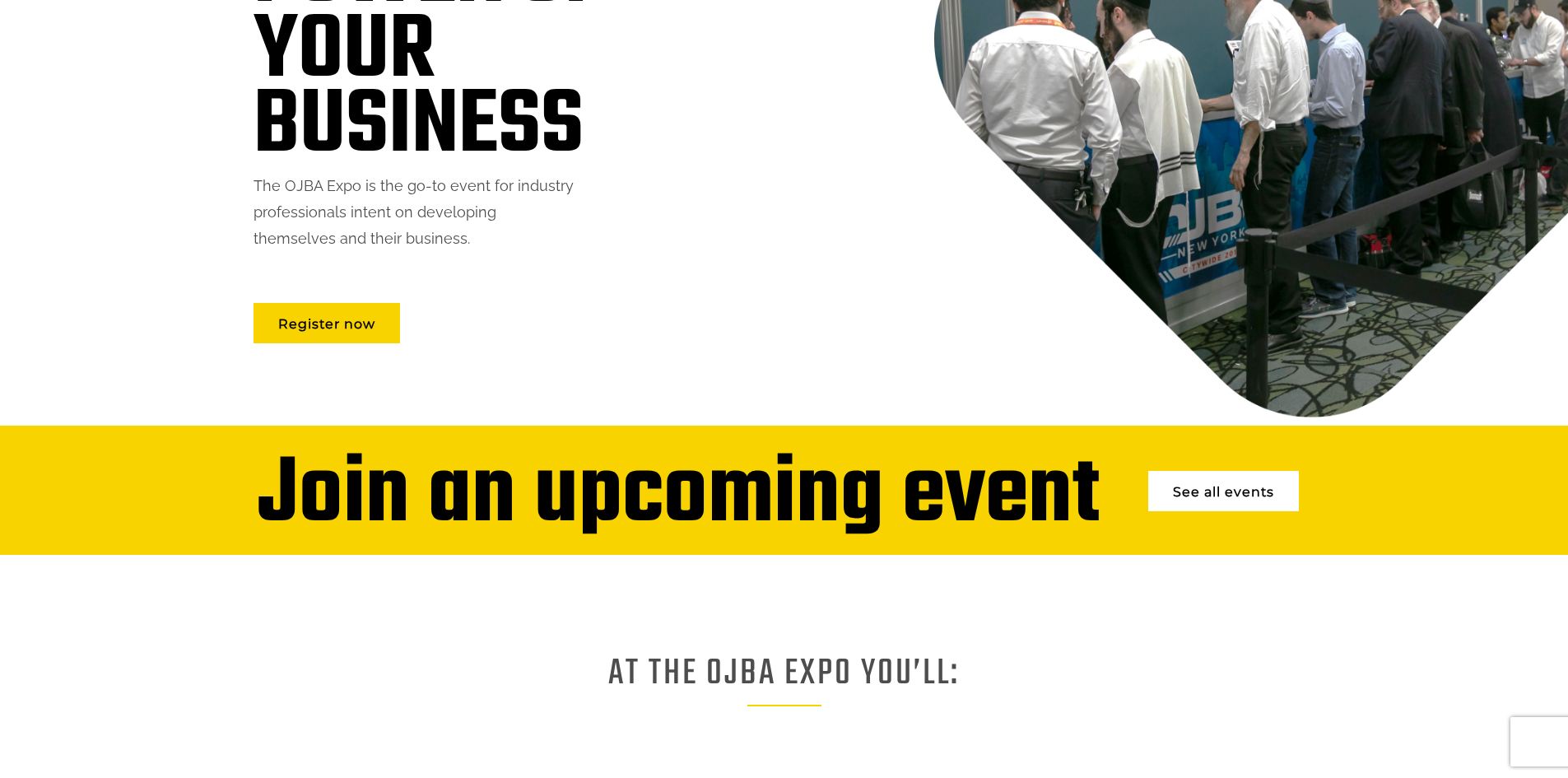
scroll to position [0, 0]
